Goal: Task Accomplishment & Management: Manage account settings

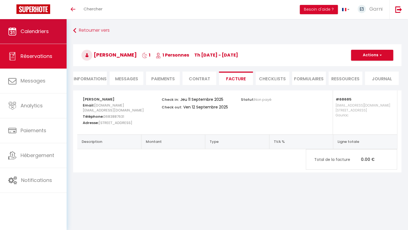
click at [41, 31] on span "Calendriers" at bounding box center [35, 31] width 28 height 7
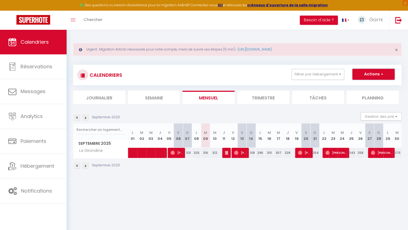
click at [385, 71] on button "Actions" at bounding box center [373, 74] width 42 height 11
click at [372, 95] on link "Exporter les réservations" at bounding box center [367, 95] width 48 height 8
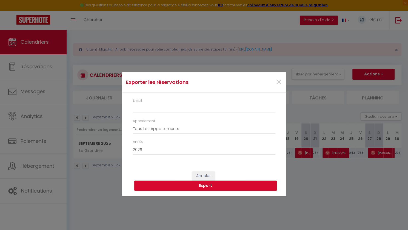
type input "[EMAIL_ADDRESS][DOMAIN_NAME]"
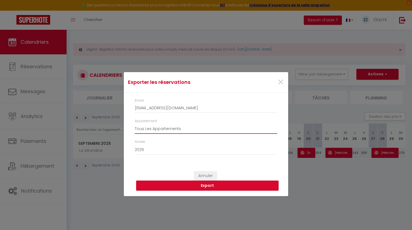
click at [187, 132] on select "Tous Les Appartements La Girondine" at bounding box center [206, 129] width 142 height 10
select select "68685"
click at [135, 124] on select "Tous Les Appartements La Girondine" at bounding box center [206, 129] width 142 height 10
click at [214, 186] on button "Export" at bounding box center [207, 186] width 142 height 10
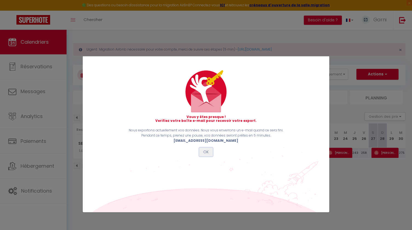
click at [207, 152] on button "OK" at bounding box center [206, 152] width 14 height 9
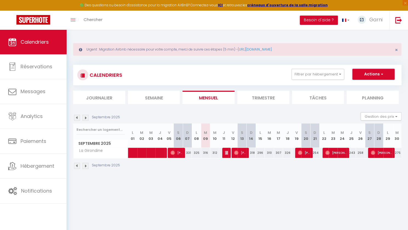
click at [388, 76] on button "Actions" at bounding box center [373, 74] width 42 height 11
click at [180, 68] on div "CALENDRIERS Filtrer par hébergement Tous La Girondine Effacer Sauvegarder Actio…" at bounding box center [237, 75] width 328 height 21
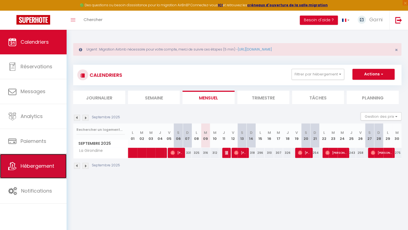
click at [28, 167] on span "Hébergement" at bounding box center [38, 166] width 34 height 7
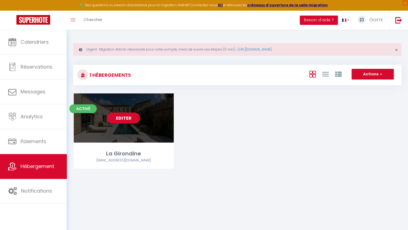
click at [130, 120] on link "Editer" at bounding box center [123, 118] width 33 height 11
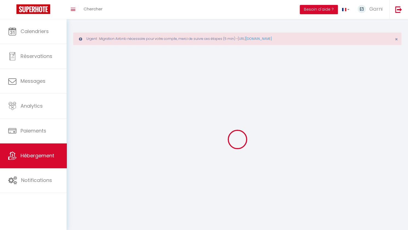
select select "1"
select select "28"
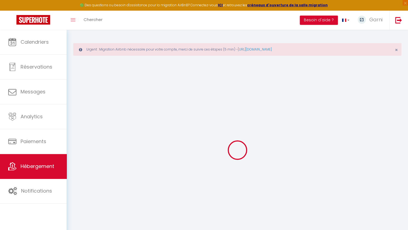
select select
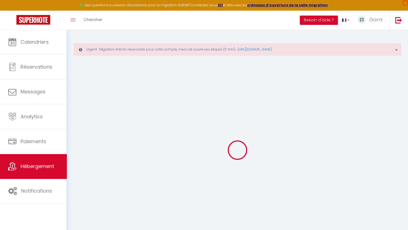
select select
checkbox input "false"
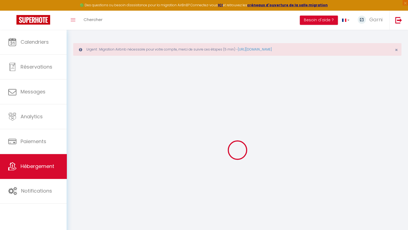
select select
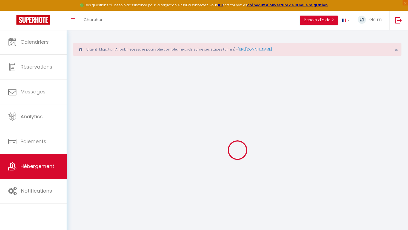
select select
checkbox input "false"
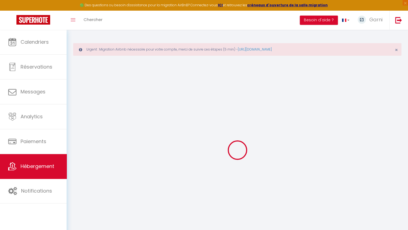
checkbox input "false"
select select
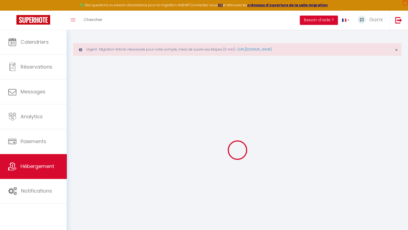
select select
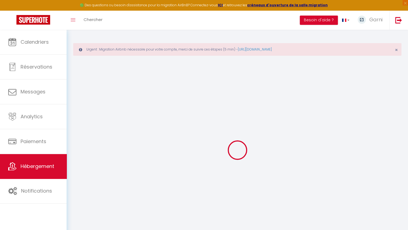
checkbox input "false"
select select
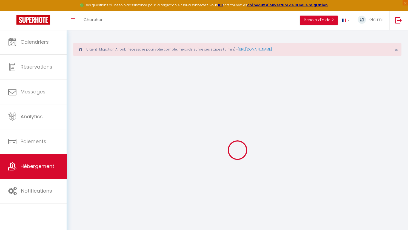
select select
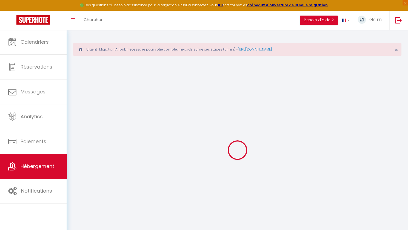
select select
checkbox input "false"
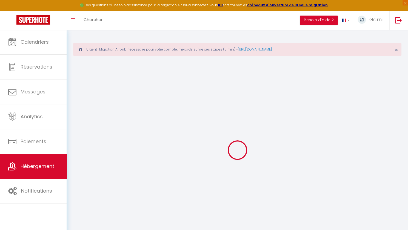
checkbox input "false"
select select
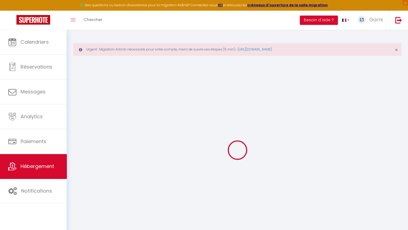
select select
checkbox input "false"
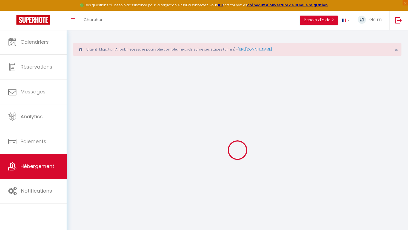
checkbox input "false"
select select
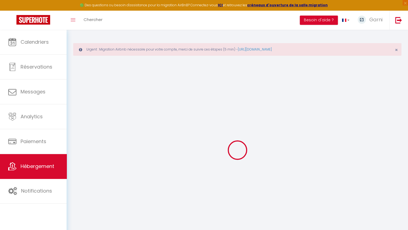
type input "La Girondine"
type input "[PERSON_NAME]"
type input "Langlois"
type input "[STREET_ADDRESS]"
type input "75008"
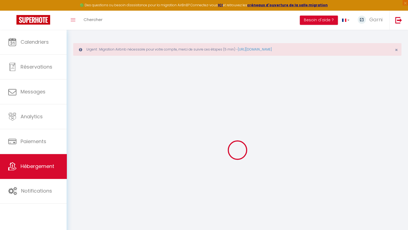
type input "[GEOGRAPHIC_DATA]"
select select "houses"
select select "12"
select select "5"
select select "2"
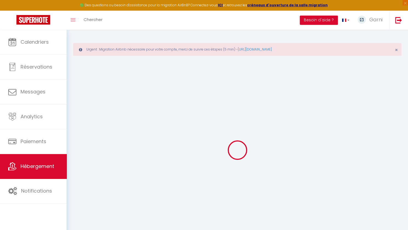
type input "350"
type input "500"
type input "80"
type input "0.94"
type input "500"
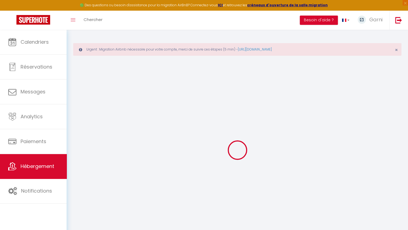
select select
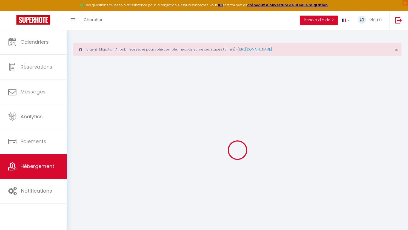
type input "[STREET_ADDRESS]"
type input "33710"
type input "Gauriac"
type input "[EMAIL_ADDRESS][DOMAIN_NAME]"
select select
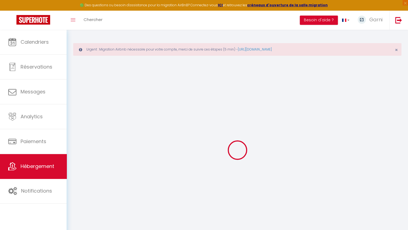
checkbox input "false"
type input "12"
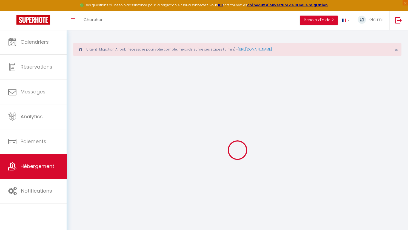
type input "80"
type input "0"
select select "villa"
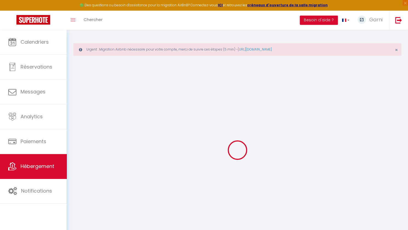
select select "51476"
select select
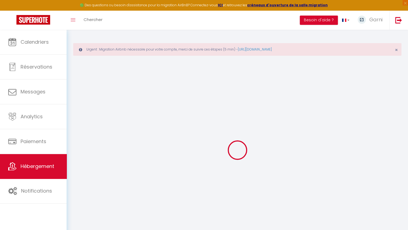
select select
checkbox input "false"
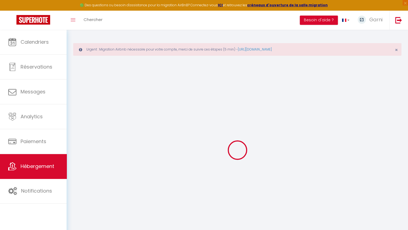
checkbox input "false"
select select
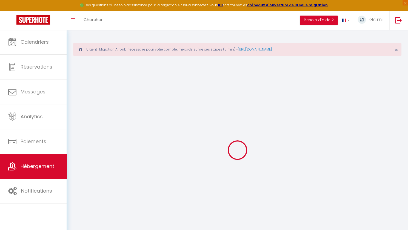
select select
checkbox input "false"
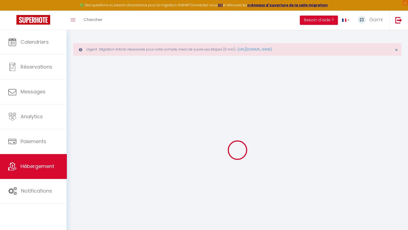
checkbox input "false"
select select
checkbox input "false"
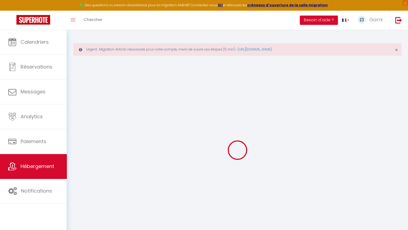
checkbox input "false"
select select "17:00"
select select "23:45"
select select "11:00"
select select "240"
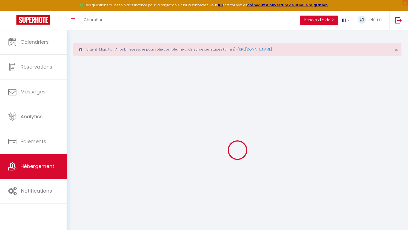
select select "240"
select select
checkbox input "false"
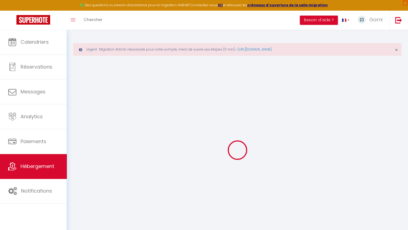
checkbox input "false"
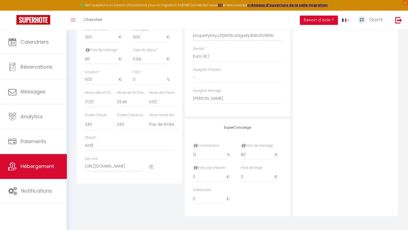
scroll to position [279, 0]
click at [153, 167] on icon at bounding box center [151, 167] width 4 height 4
